Goal: Find specific page/section: Find specific page/section

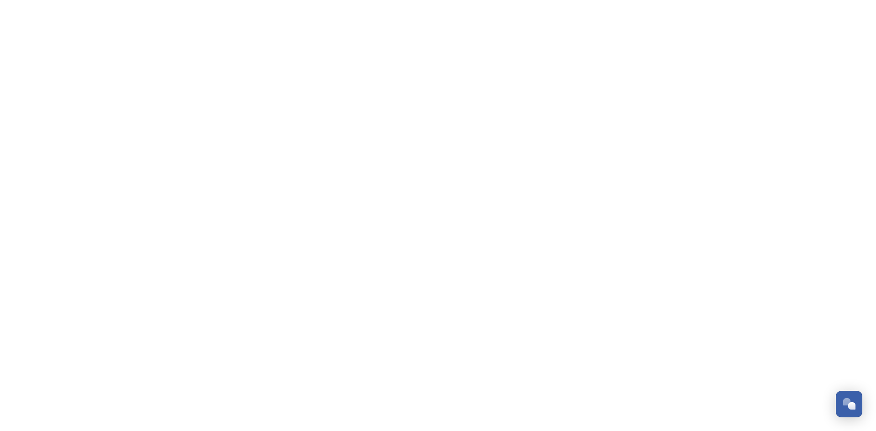
click at [197, 0] on html "/file/9454d9e1-e0c9-4e25-bdf1-b0f0fcd86064 Dismiss GoSquared Assistant Chat wit…" at bounding box center [438, 0] width 876 height 0
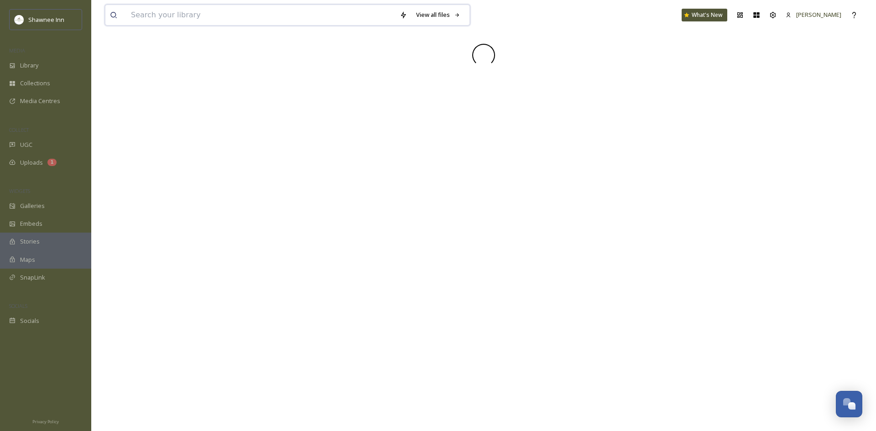
click at [144, 10] on input at bounding box center [260, 15] width 269 height 20
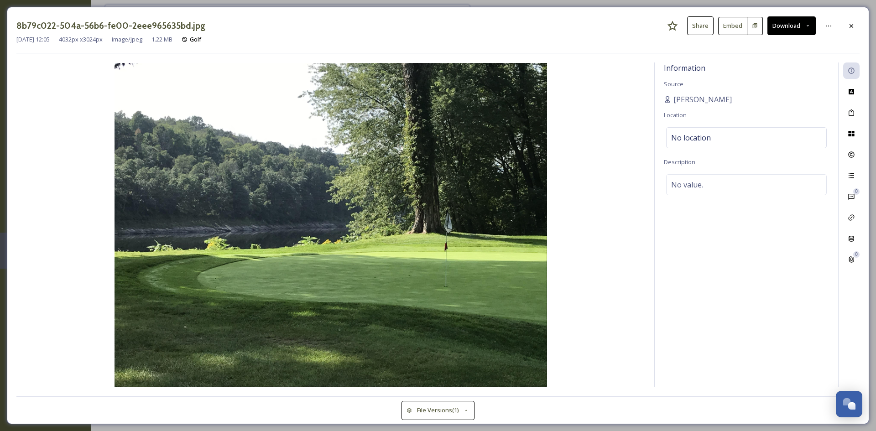
type input "farm"
click at [852, 34] on div "8b79c022-504a-56b6-fe00-2eee965635bd.jpg Share Embed Download" at bounding box center [437, 25] width 843 height 19
click at [854, 24] on icon at bounding box center [850, 25] width 7 height 7
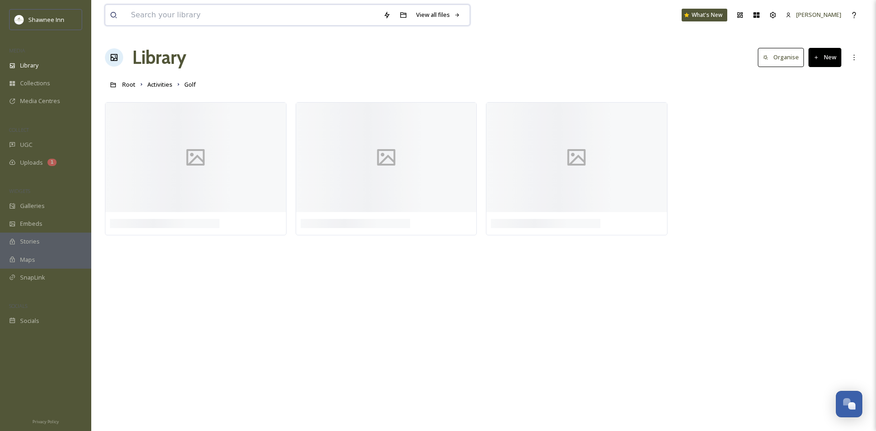
click at [244, 8] on input at bounding box center [252, 15] width 252 height 20
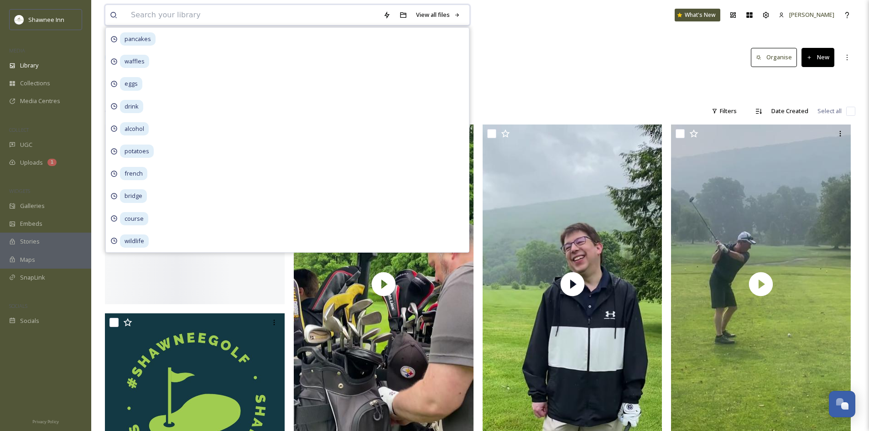
type input "a"
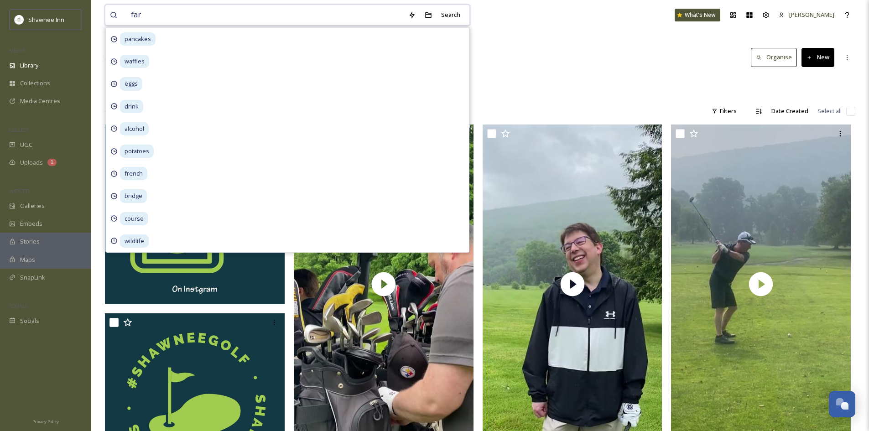
type input "farm"
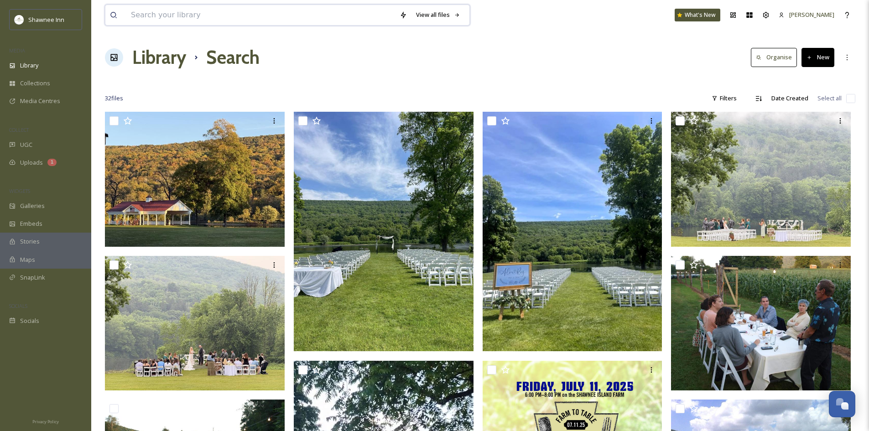
click at [283, 25] on input at bounding box center [260, 15] width 269 height 20
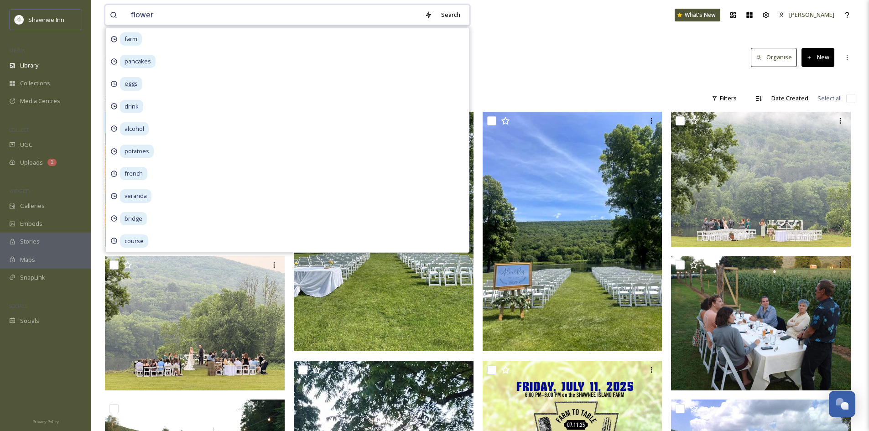
type input "flowers"
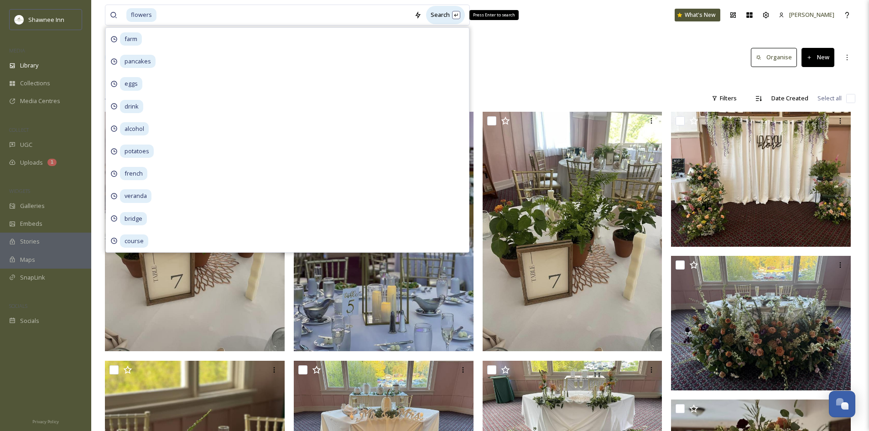
click at [455, 16] on div "Search Press Enter to search" at bounding box center [445, 15] width 39 height 18
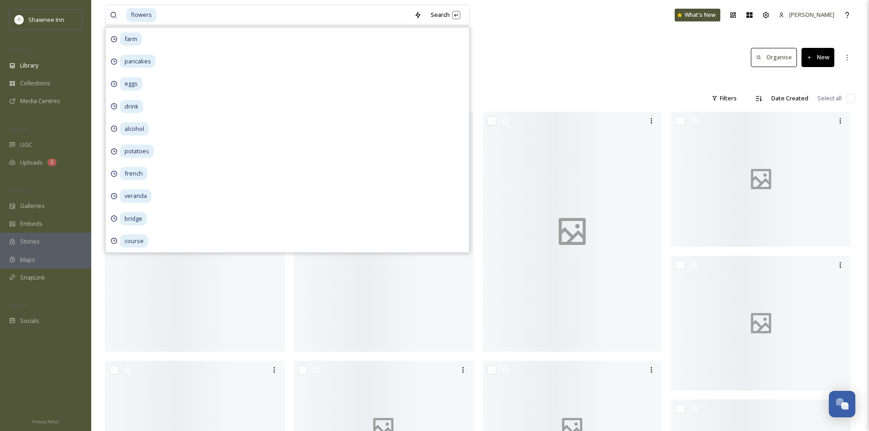
click at [530, 16] on div "flowers Search farm pancakes eggs drink alcohol potatoes french veranda bridge …" at bounding box center [480, 15] width 750 height 30
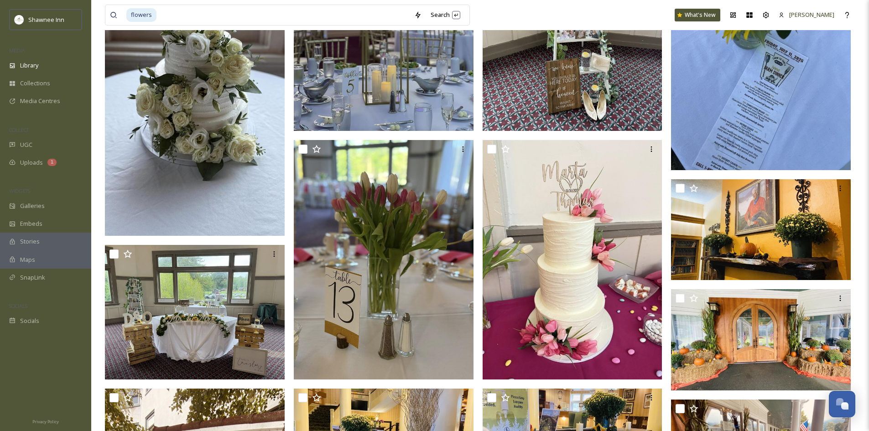
scroll to position [1094, 0]
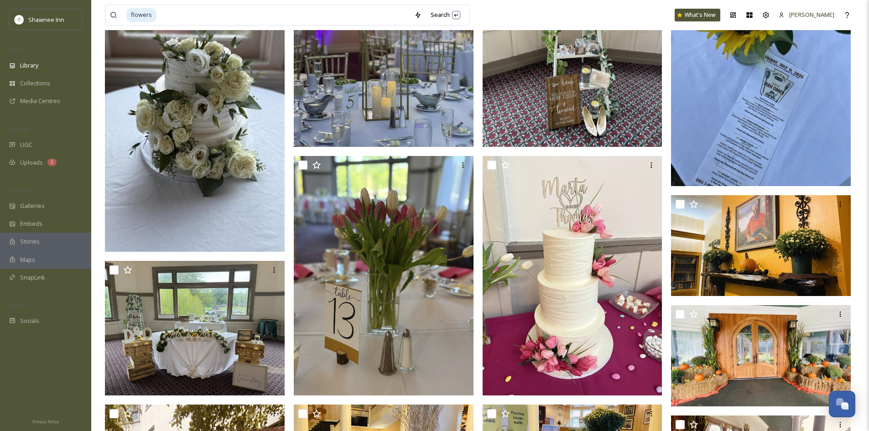
click at [525, 115] on img at bounding box center [572, 26] width 180 height 239
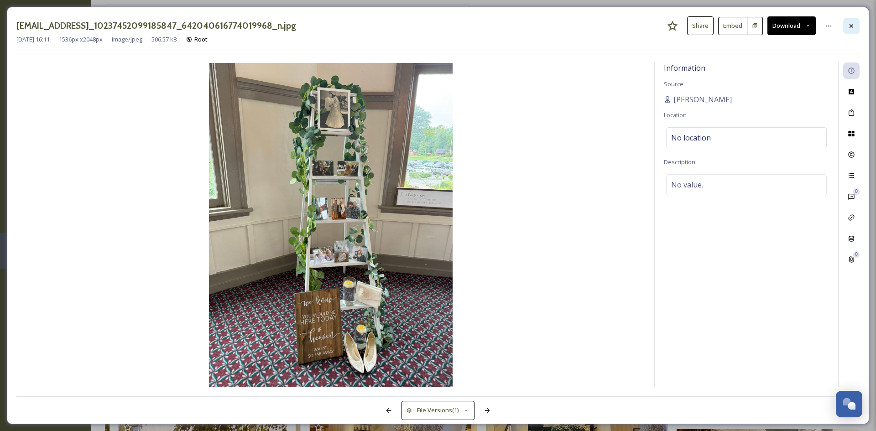
click at [851, 28] on icon at bounding box center [850, 25] width 7 height 7
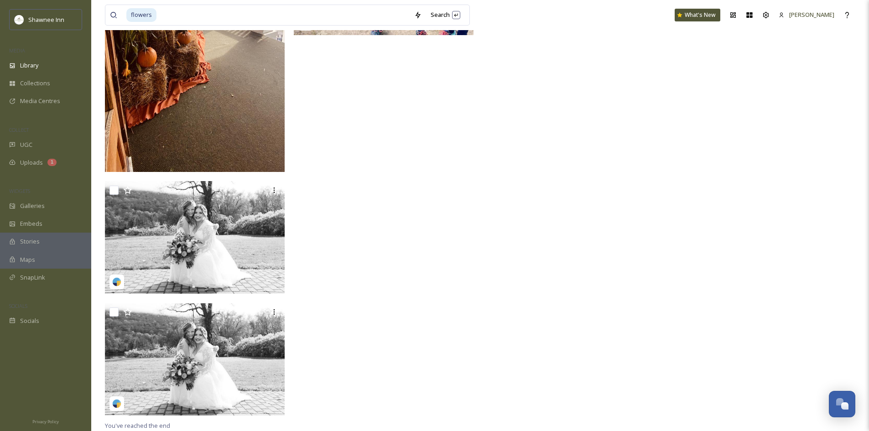
scroll to position [2658, 0]
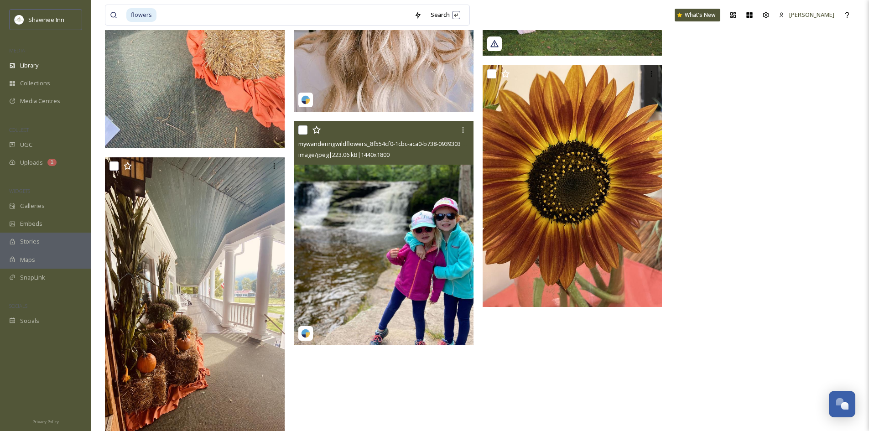
scroll to position [2379, 0]
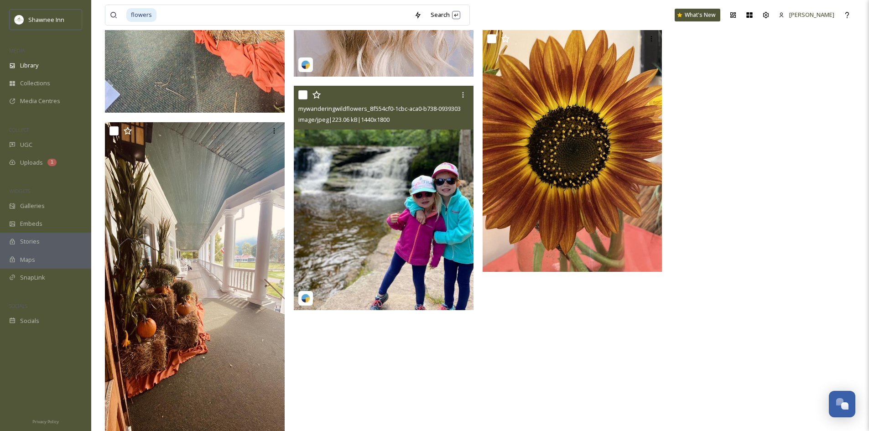
click at [384, 273] on img at bounding box center [384, 198] width 180 height 225
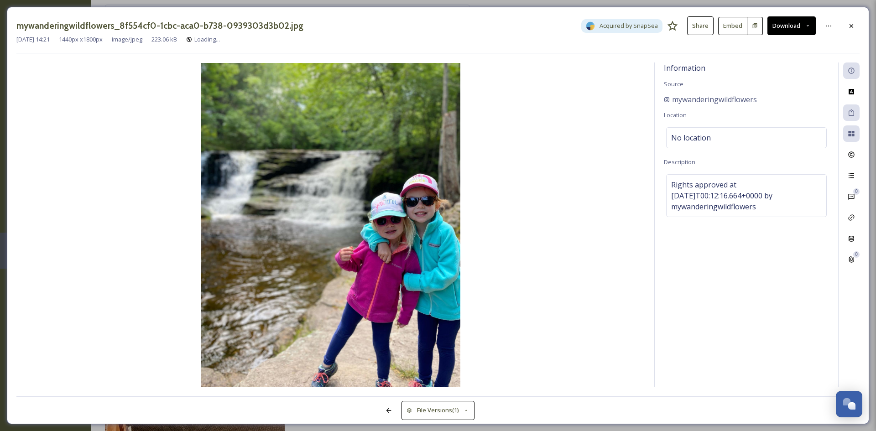
click at [852, 16] on div "mywanderingwildflowers_8f554cf0-1cbc-aca0-b738-0939303d3b02.jpg Acquired by Sna…" at bounding box center [437, 25] width 843 height 19
click at [851, 18] on div at bounding box center [851, 26] width 16 height 16
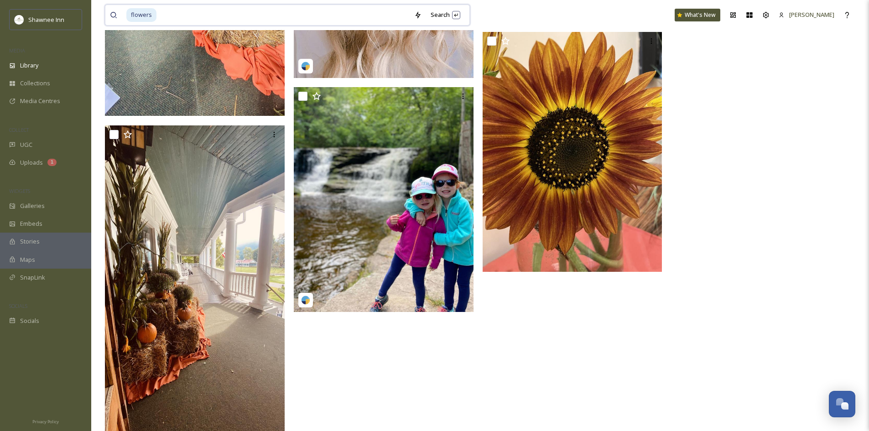
click at [216, 9] on input at bounding box center [283, 15] width 252 height 20
